Goal: Navigation & Orientation: Find specific page/section

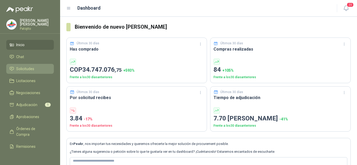
click at [28, 67] on span "Solicitudes" at bounding box center [25, 69] width 18 height 6
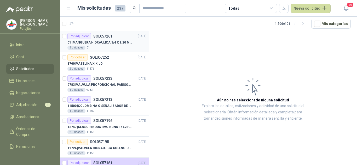
click at [109, 44] on p "01 | MANGUERA HIDRÁULICA 3/4 X 1.20 METROS DE LONGITUD HR-HR-ACOPLADA" at bounding box center [99, 42] width 65 height 5
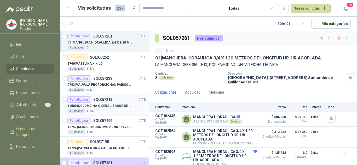
click at [106, 105] on p "11500 | COLOMBINA O SEÑALIZADOR DE [PERSON_NAME]" at bounding box center [99, 106] width 65 height 5
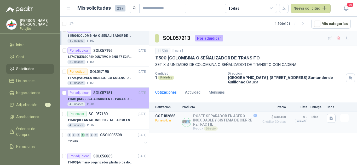
scroll to position [78, 0]
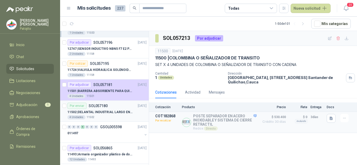
click at [121, 115] on div "11502 | DELANTAL INDUSTRIAL LARGO EN PVC COLOR AMARILLO" at bounding box center [106, 112] width 79 height 6
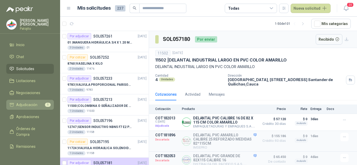
click at [29, 110] on link "Adjudicación 1" at bounding box center [30, 105] width 48 height 10
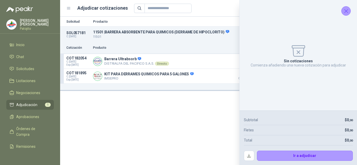
click at [346, 10] on icon "Cerrar" at bounding box center [346, 11] width 7 height 7
